Goal: Information Seeking & Learning: Learn about a topic

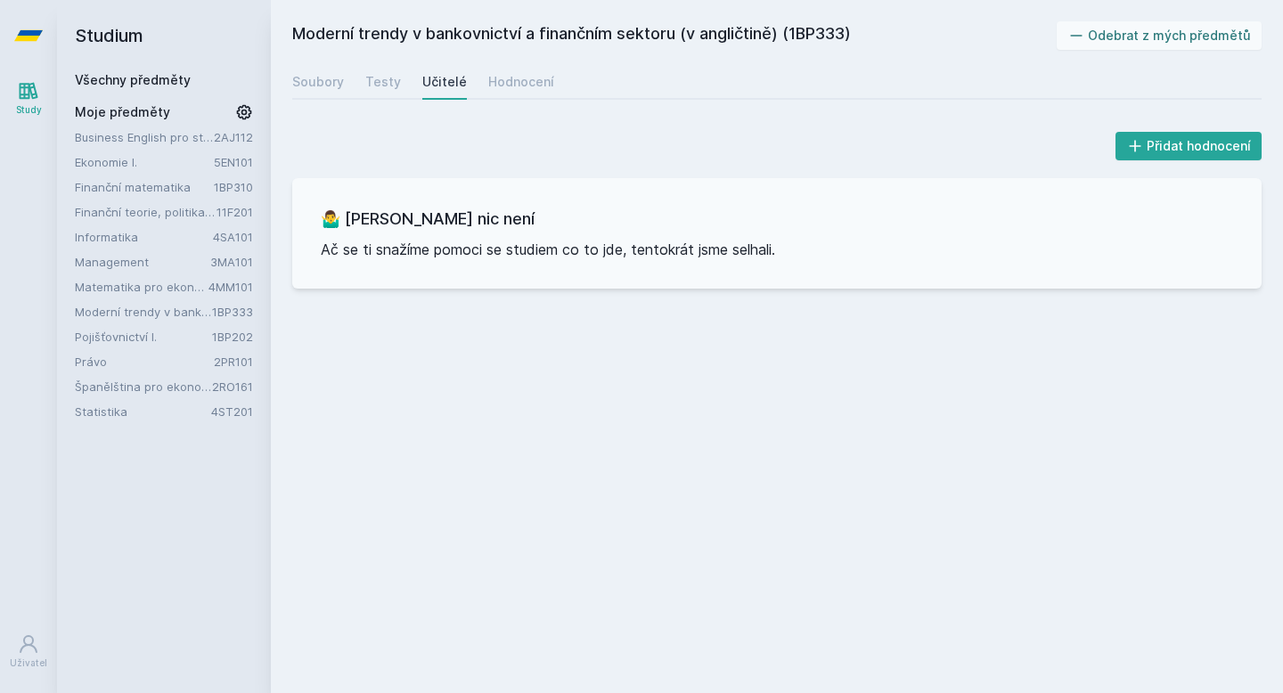
click at [139, 76] on link "Všechny předměty" at bounding box center [133, 79] width 116 height 15
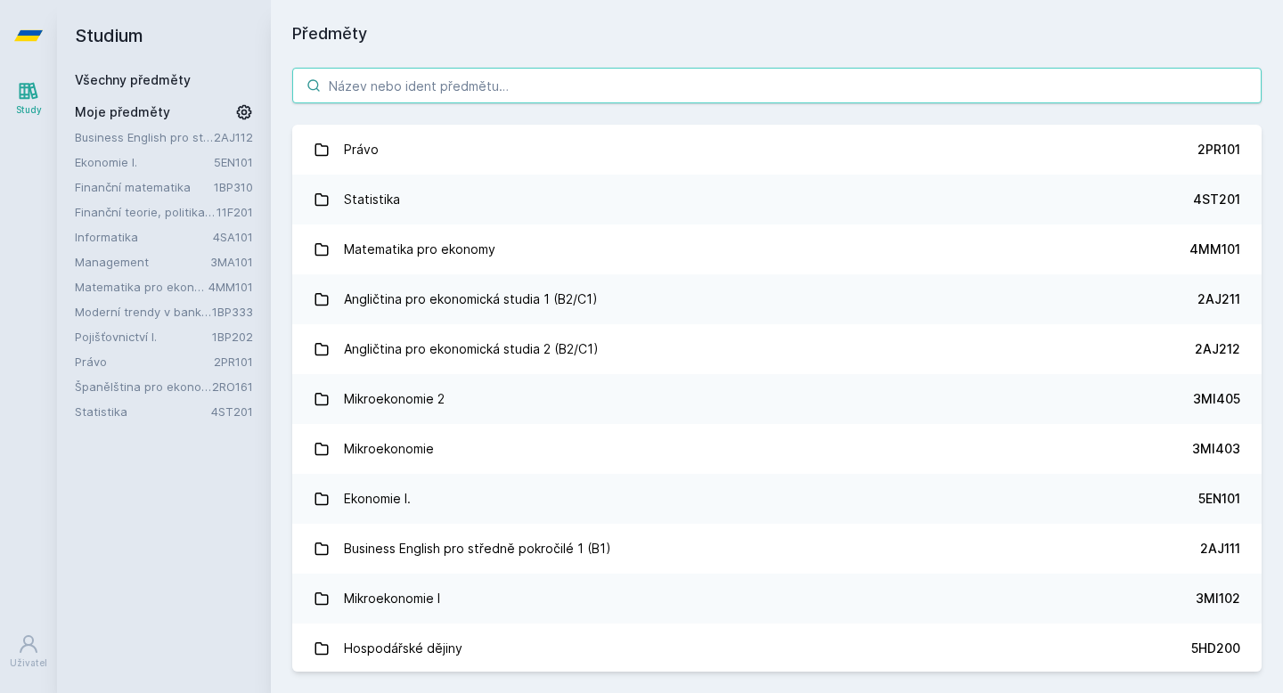
click at [365, 91] on input "search" at bounding box center [777, 86] width 970 height 36
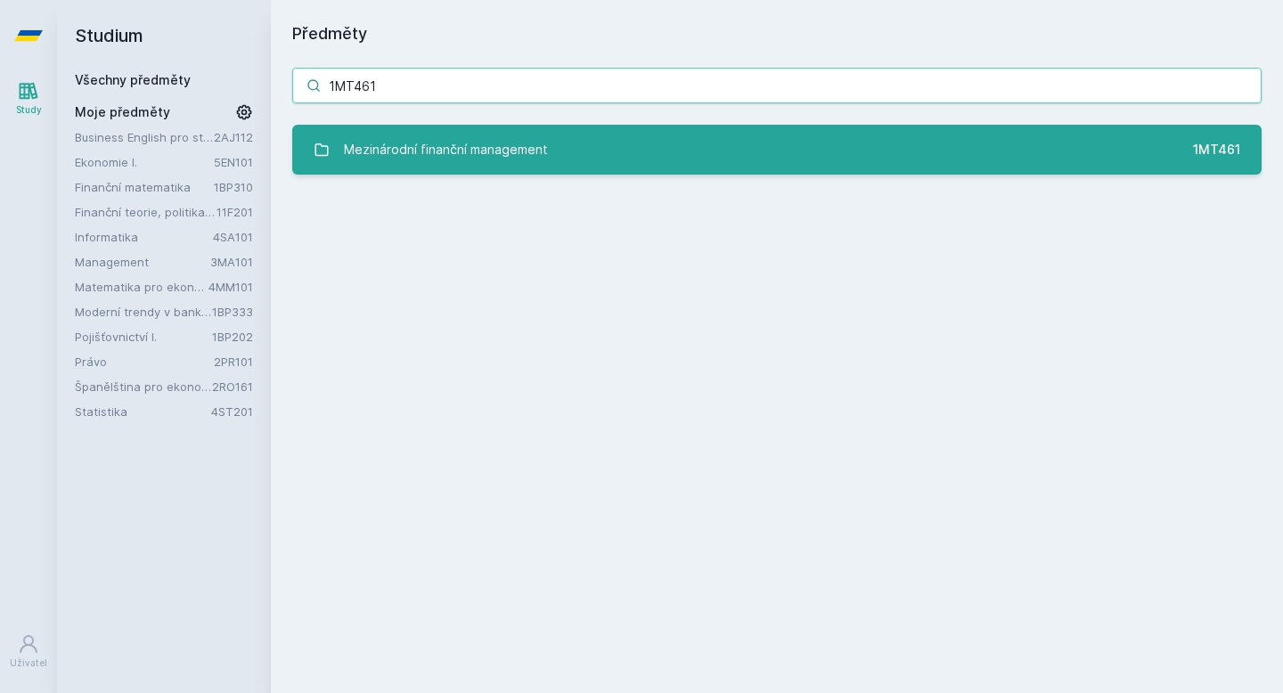
type input "1MT461"
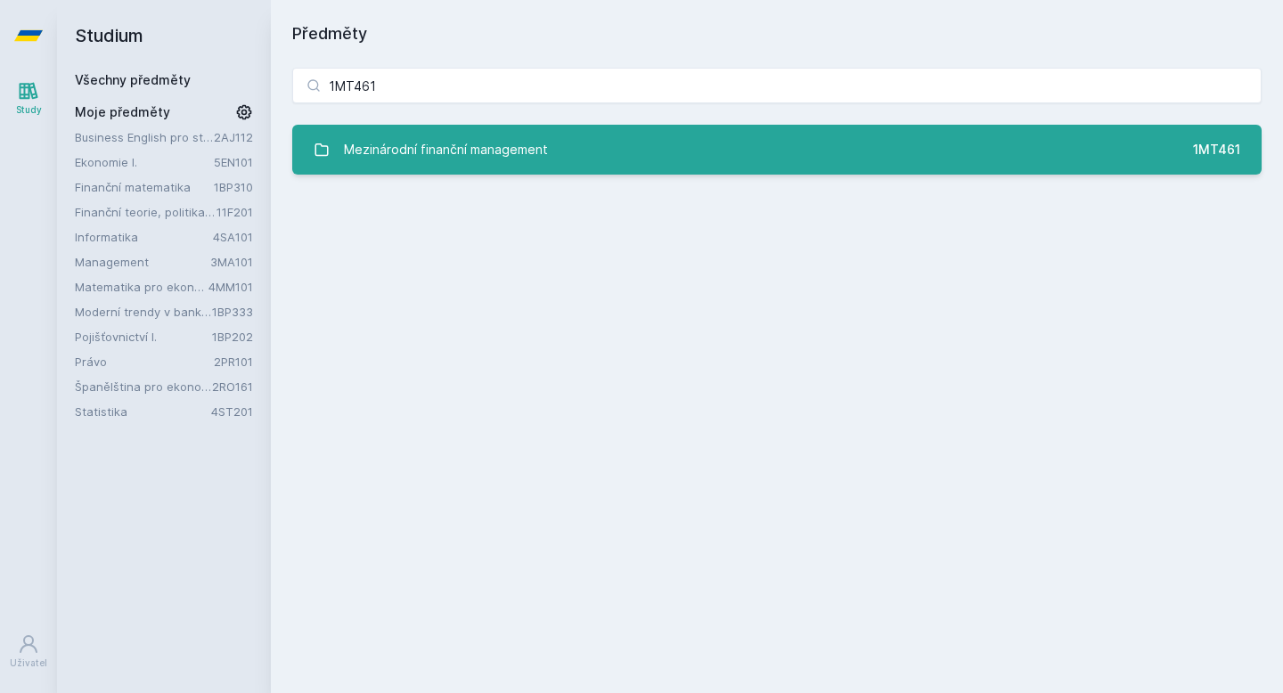
click at [453, 158] on div "Mezinárodní finanční management" at bounding box center [446, 150] width 204 height 36
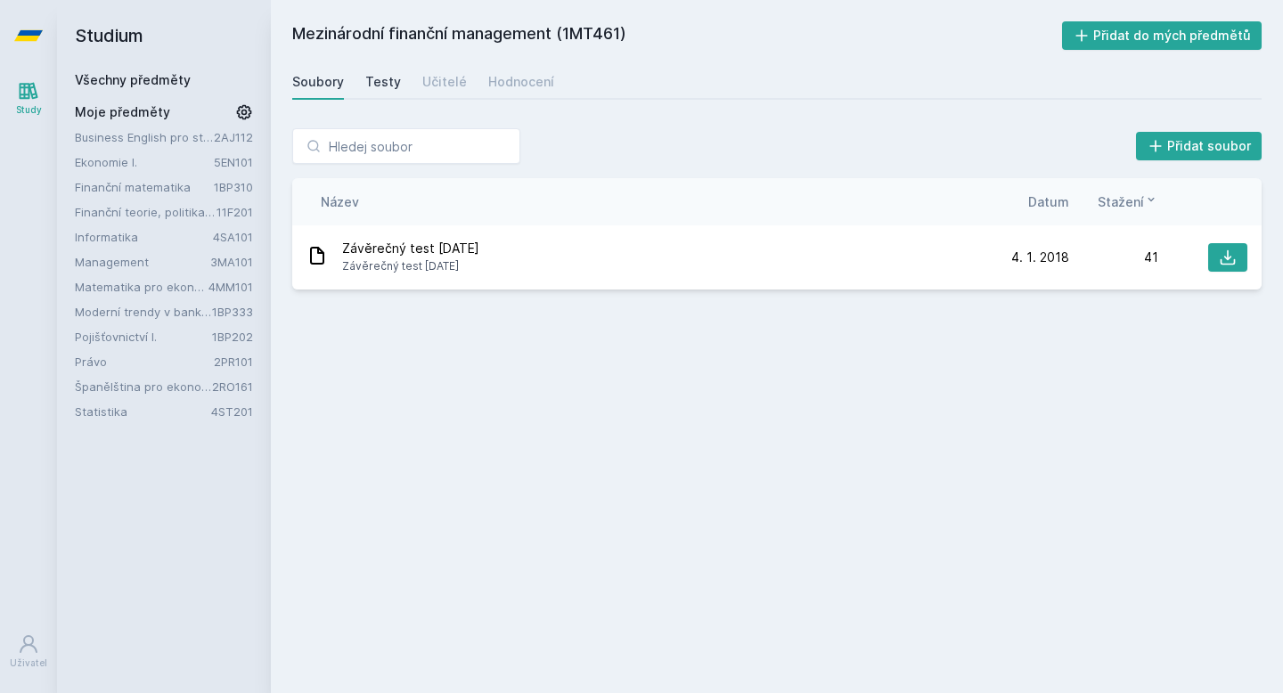
click at [379, 76] on div "Testy" at bounding box center [383, 82] width 36 height 18
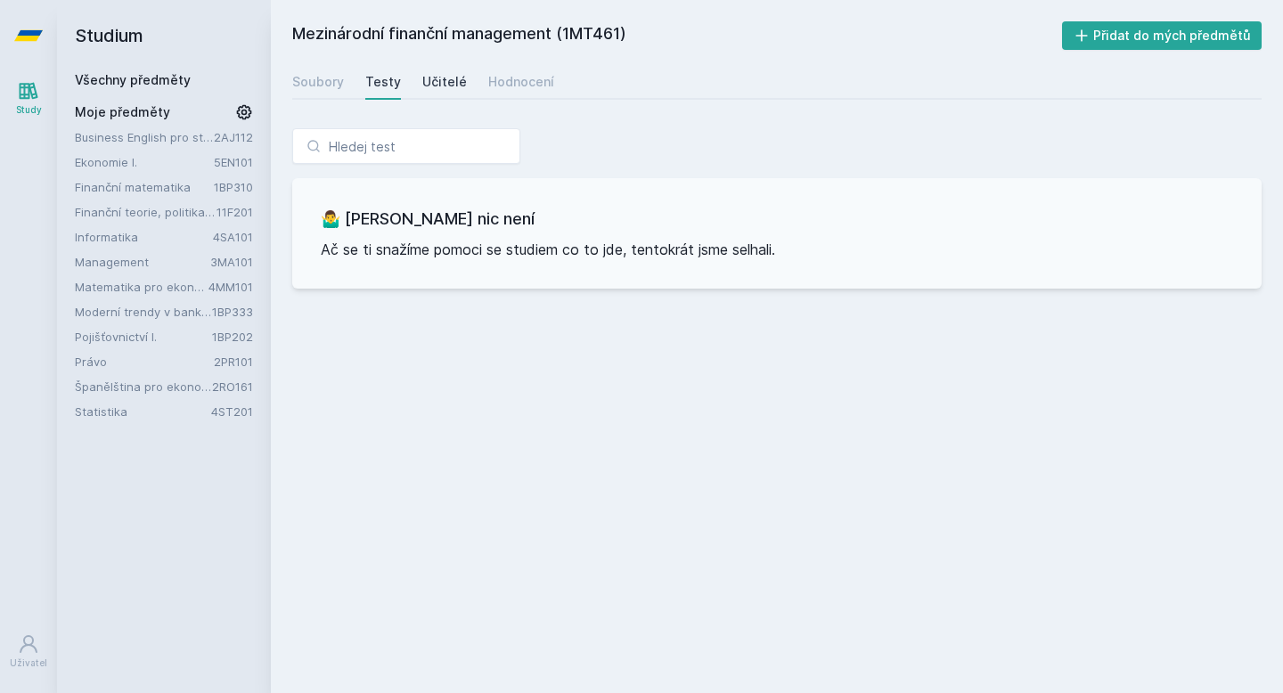
click at [437, 86] on div "Učitelé" at bounding box center [444, 82] width 45 height 18
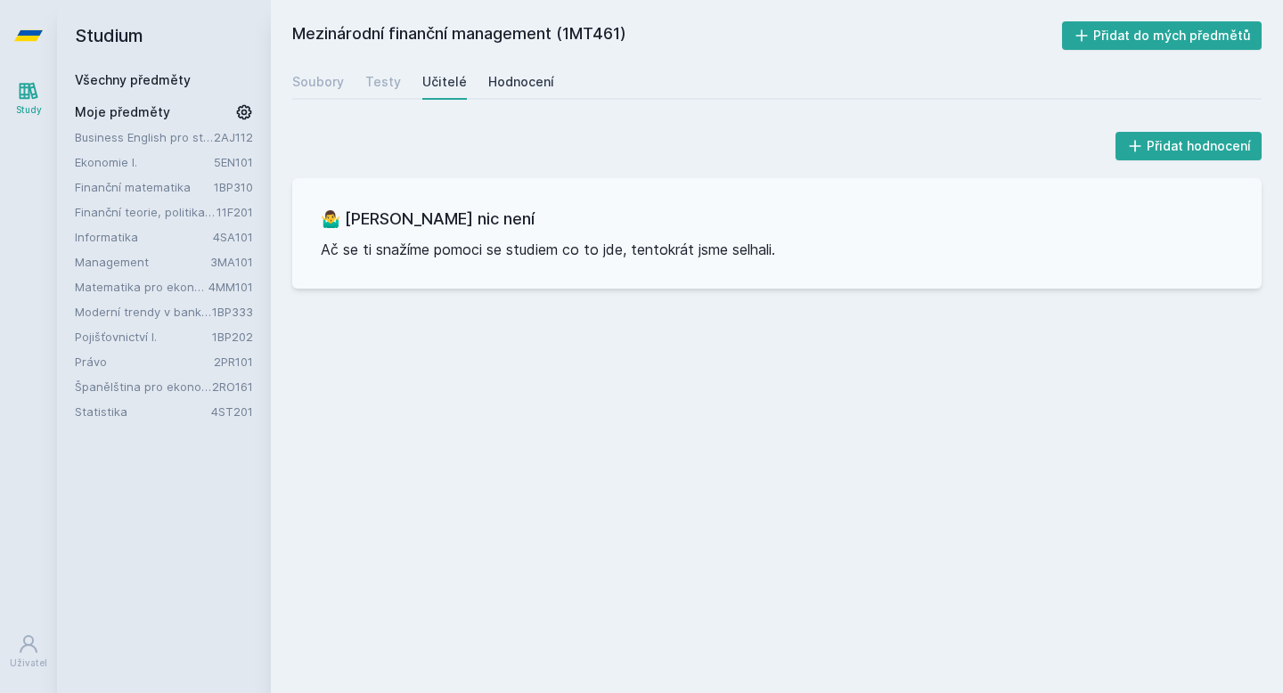
click at [493, 86] on div "Hodnocení" at bounding box center [521, 82] width 66 height 18
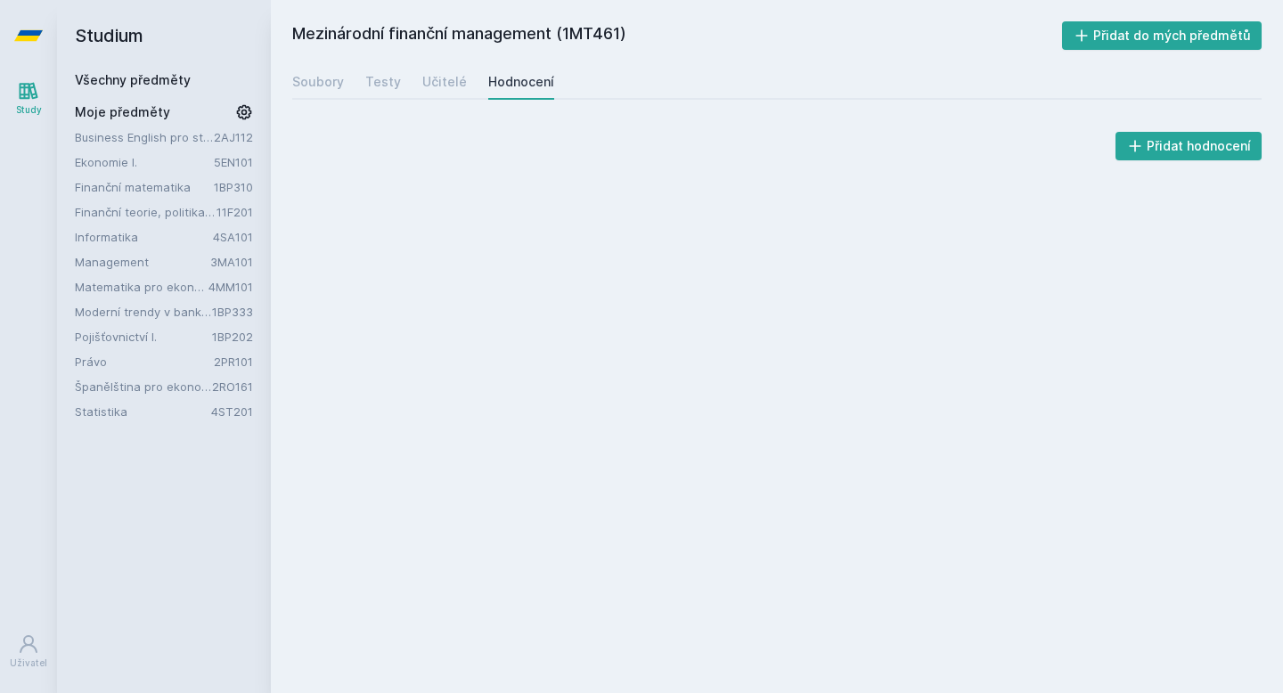
click at [344, 90] on div "Soubory Testy Učitelé Hodnocení" at bounding box center [777, 82] width 970 height 36
click at [324, 86] on div "Soubory" at bounding box center [318, 82] width 52 height 18
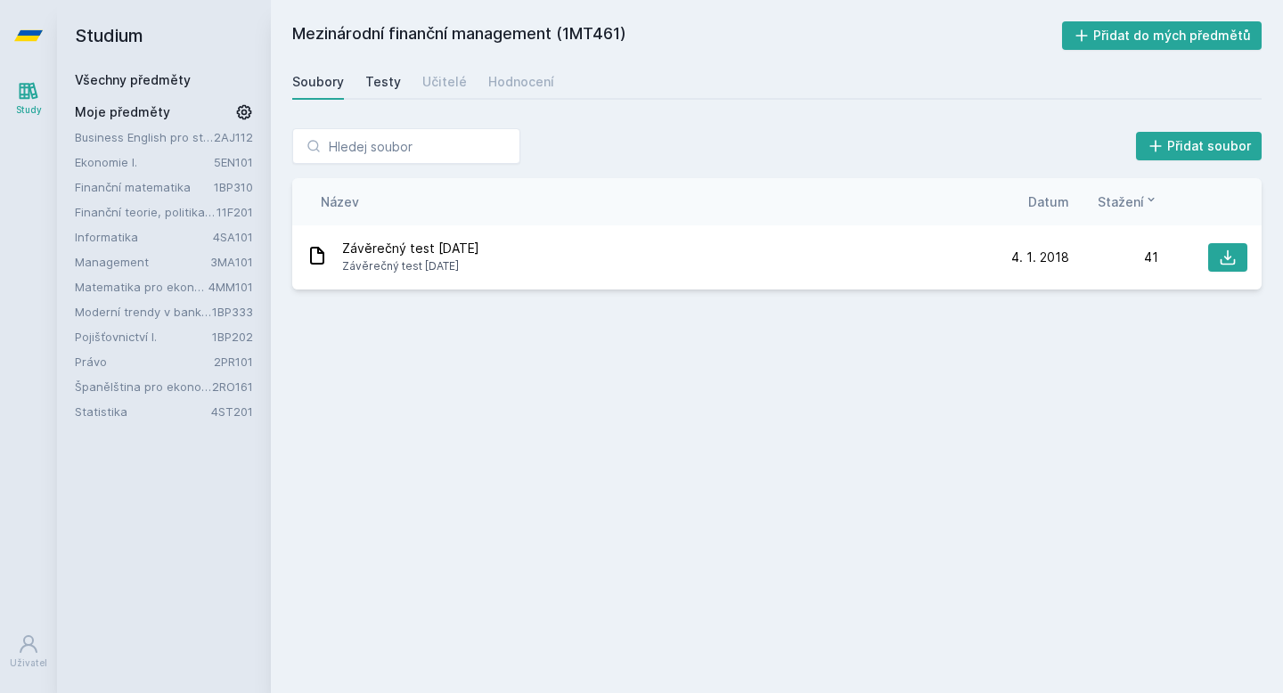
click at [387, 92] on link "Testy" at bounding box center [383, 82] width 36 height 36
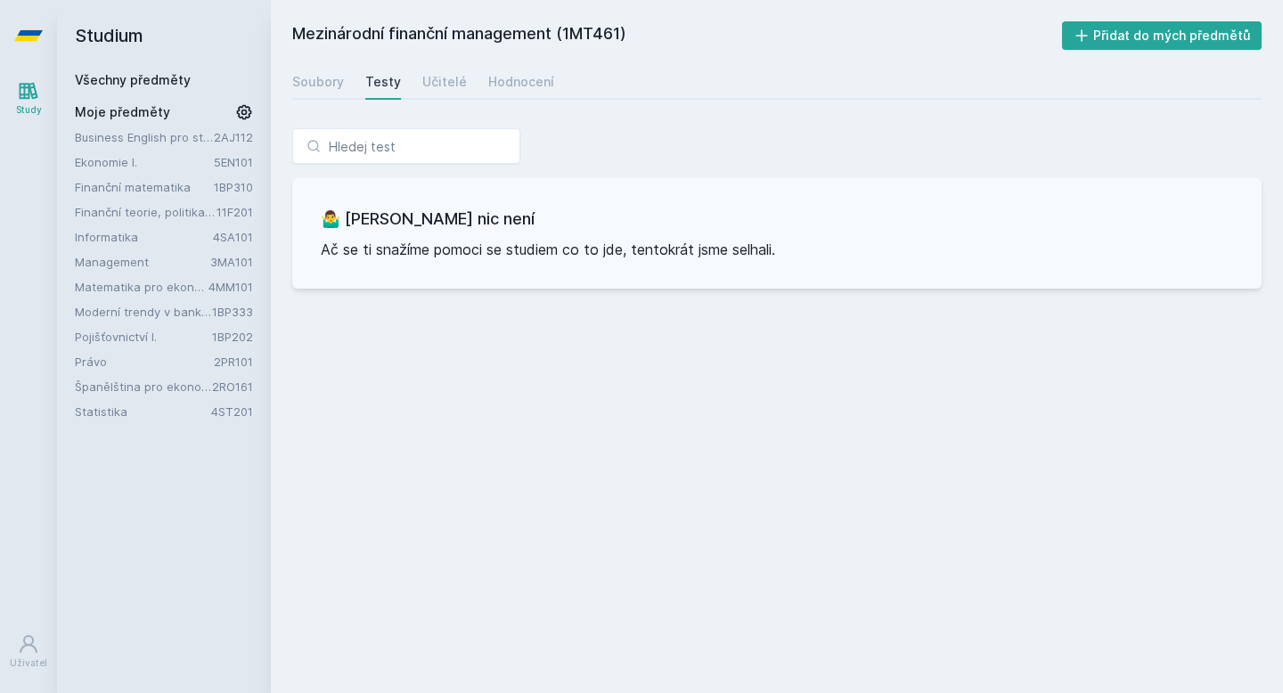
click at [414, 91] on div "Soubory Testy Učitelé Hodnocení" at bounding box center [777, 82] width 970 height 36
click at [454, 87] on div "Učitelé" at bounding box center [444, 82] width 45 height 18
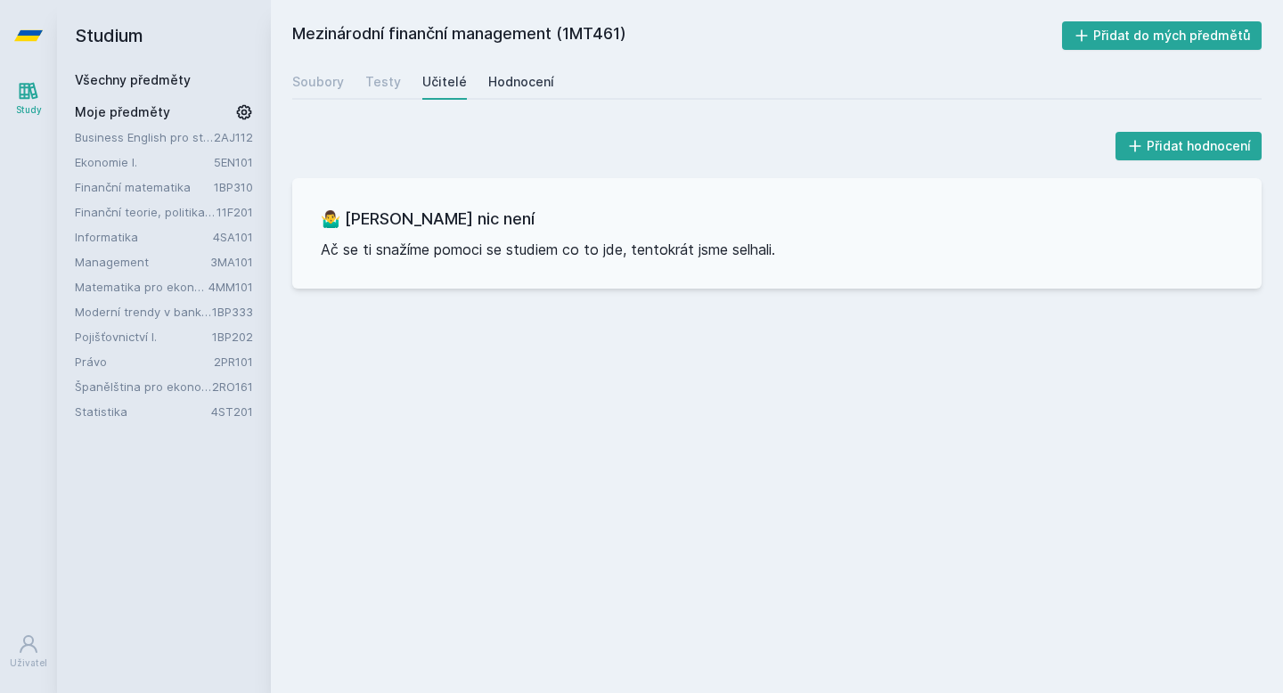
click at [495, 87] on div "Hodnocení" at bounding box center [521, 82] width 66 height 18
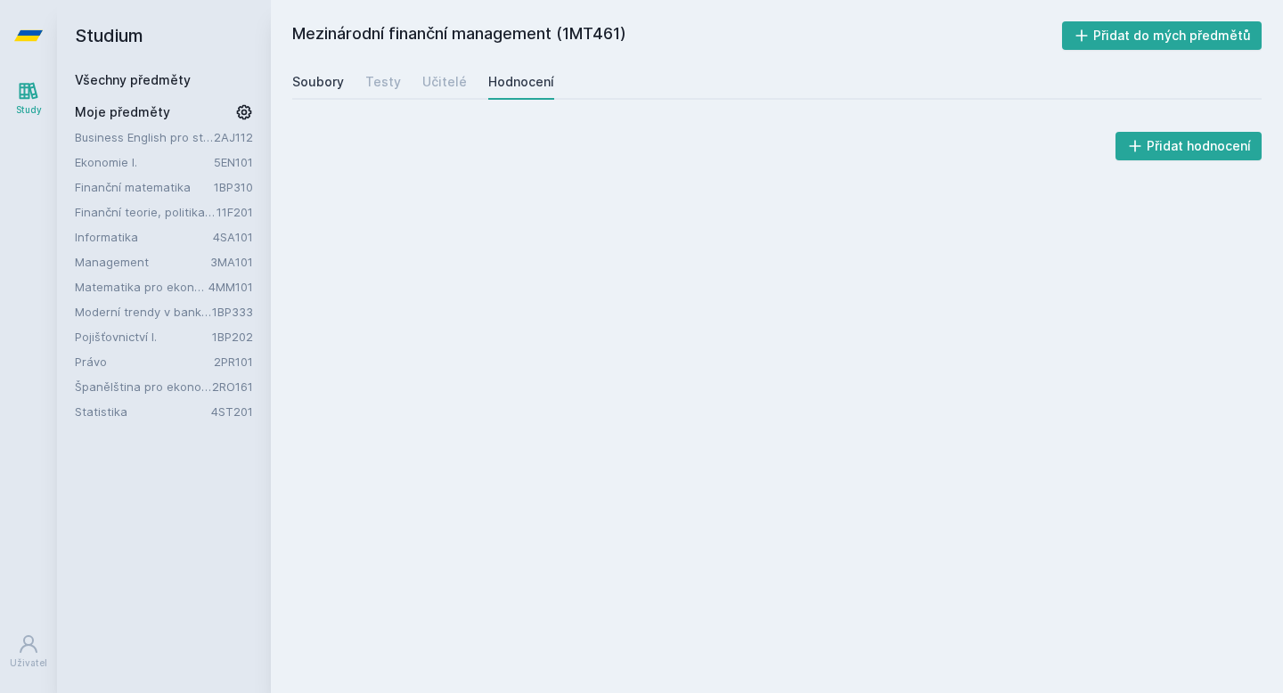
click at [339, 82] on div "Soubory" at bounding box center [318, 82] width 52 height 18
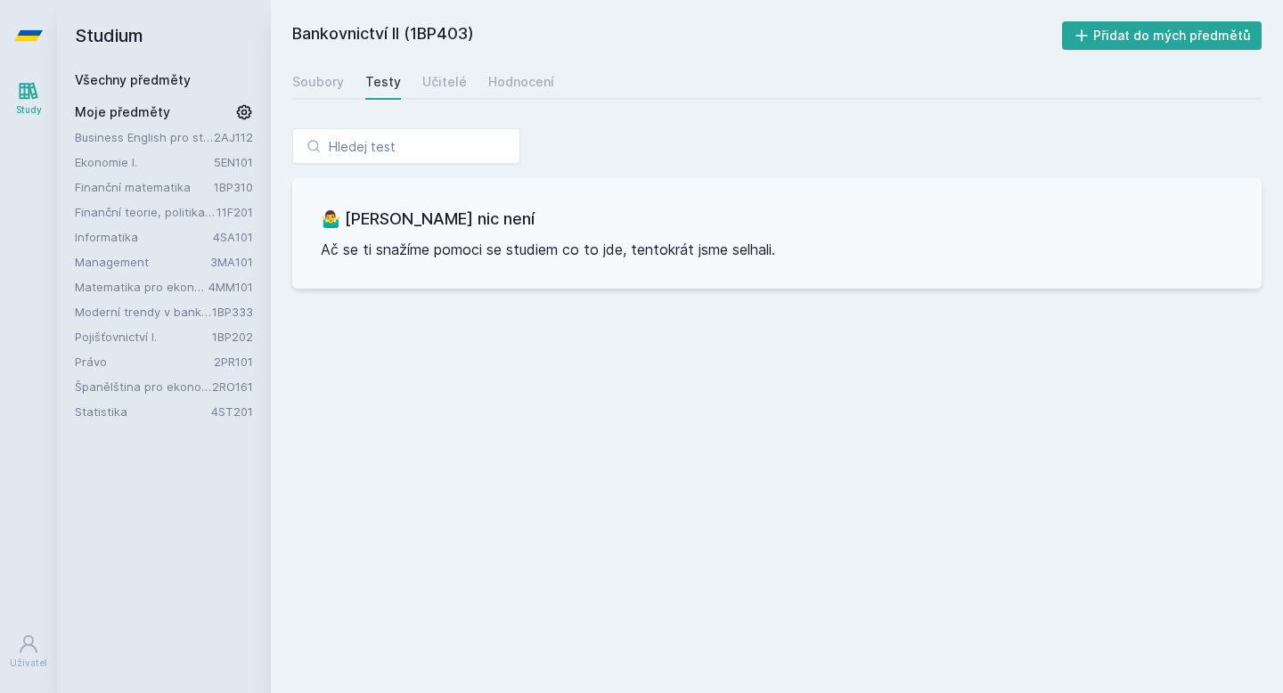
click at [201, 143] on link "Business English pro středně pokročilé 2 (B1)" at bounding box center [144, 137] width 139 height 18
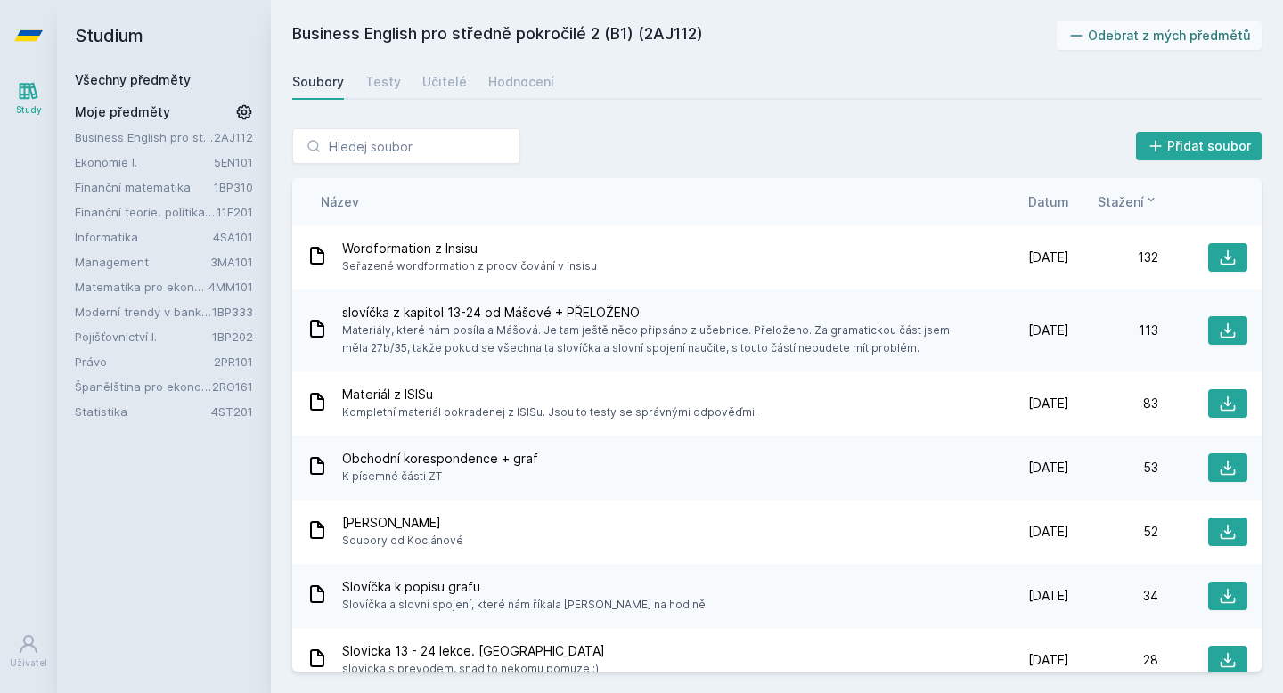
click at [180, 164] on link "Ekonomie I." at bounding box center [144, 162] width 139 height 18
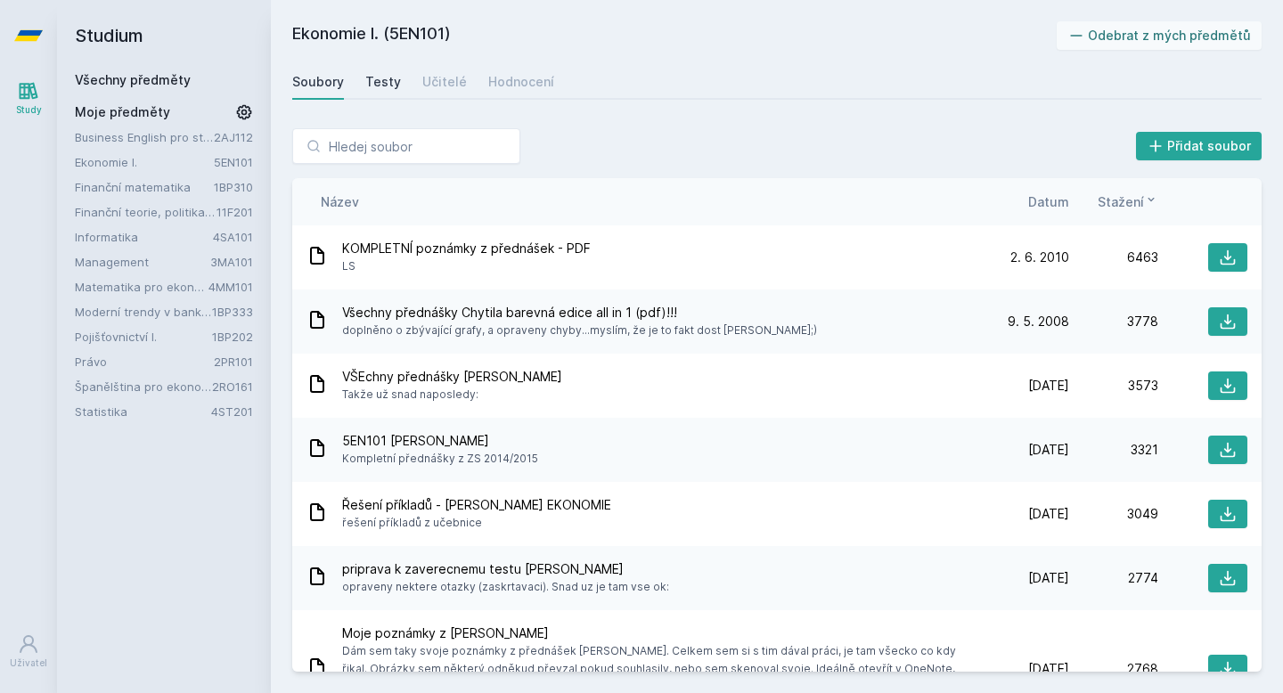
click at [375, 87] on div "Testy" at bounding box center [383, 82] width 36 height 18
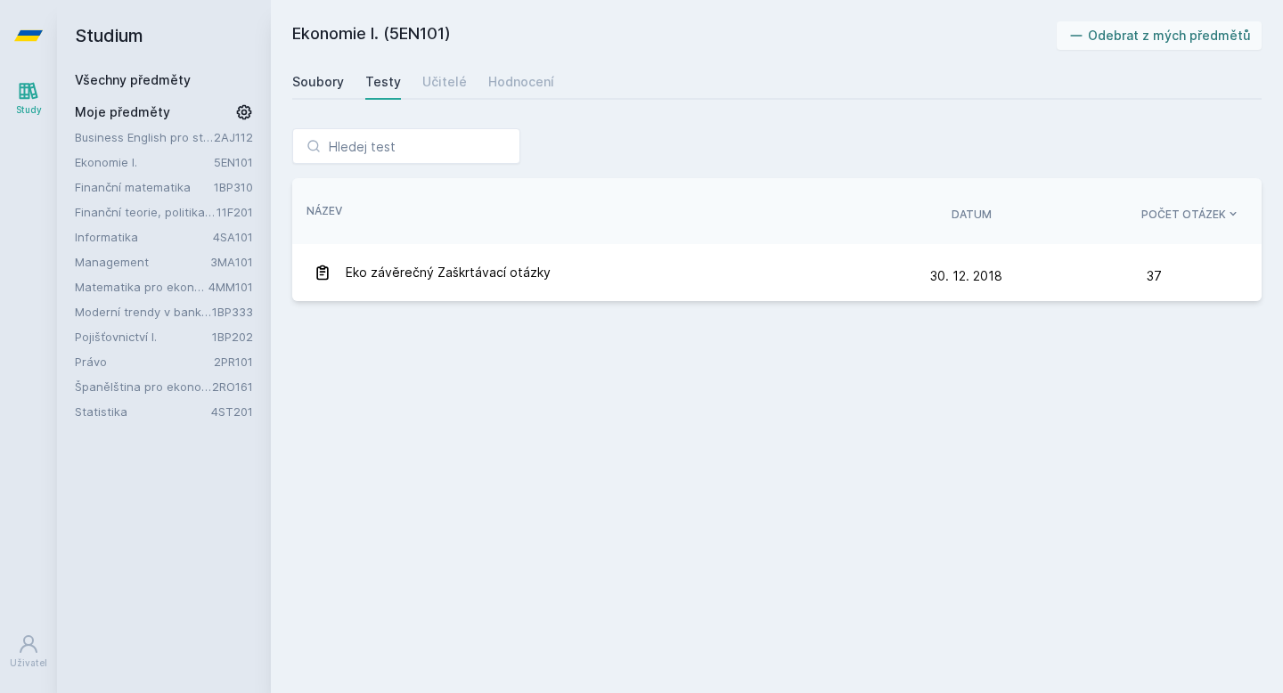
click at [315, 86] on div "Soubory" at bounding box center [318, 82] width 52 height 18
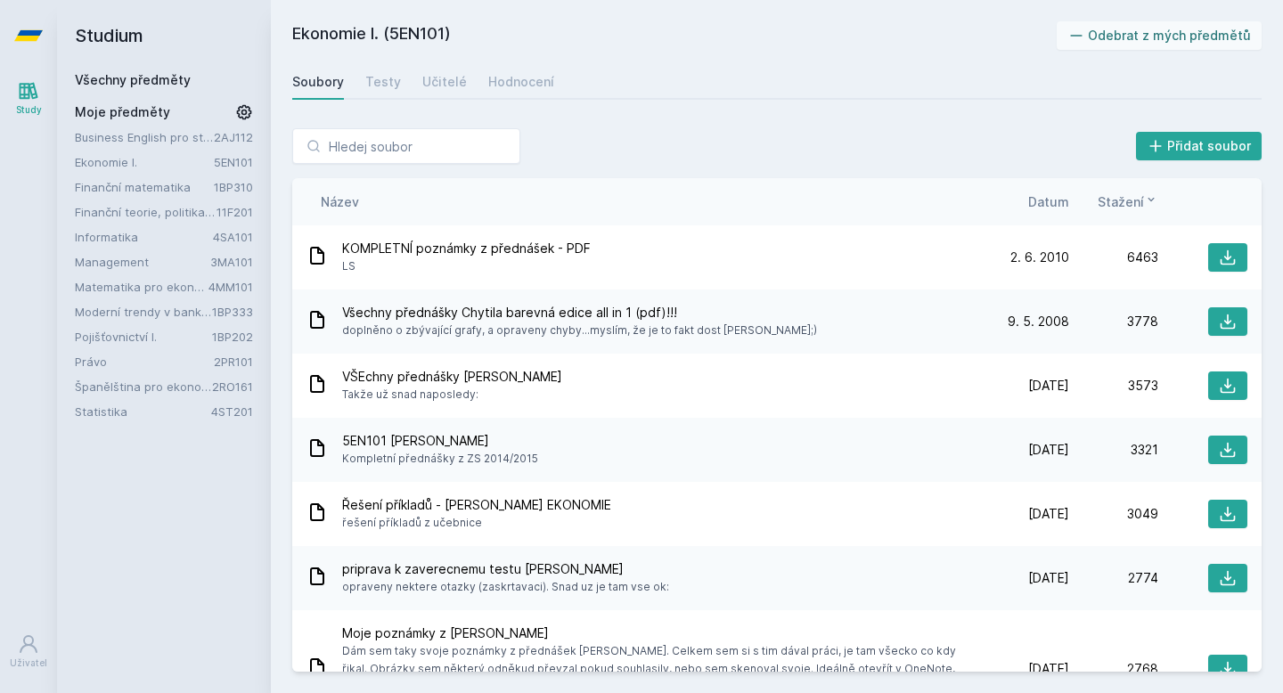
click at [164, 565] on div "Studium Všechny předměty Moje předměty Business English pro středně pokročilé 2…" at bounding box center [164, 346] width 214 height 693
click at [158, 78] on link "Všechny předměty" at bounding box center [133, 79] width 116 height 15
